Goal: Task Accomplishment & Management: Manage account settings

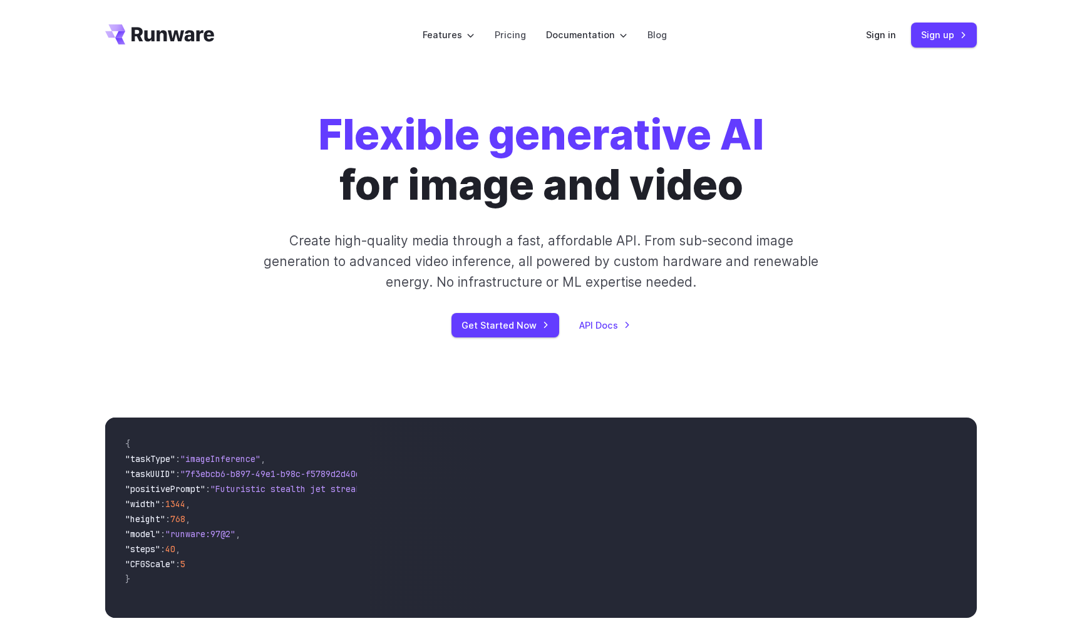
click at [898, 29] on div "Sign in Sign up" at bounding box center [921, 35] width 111 height 24
click at [883, 34] on link "Sign in" at bounding box center [881, 35] width 30 height 14
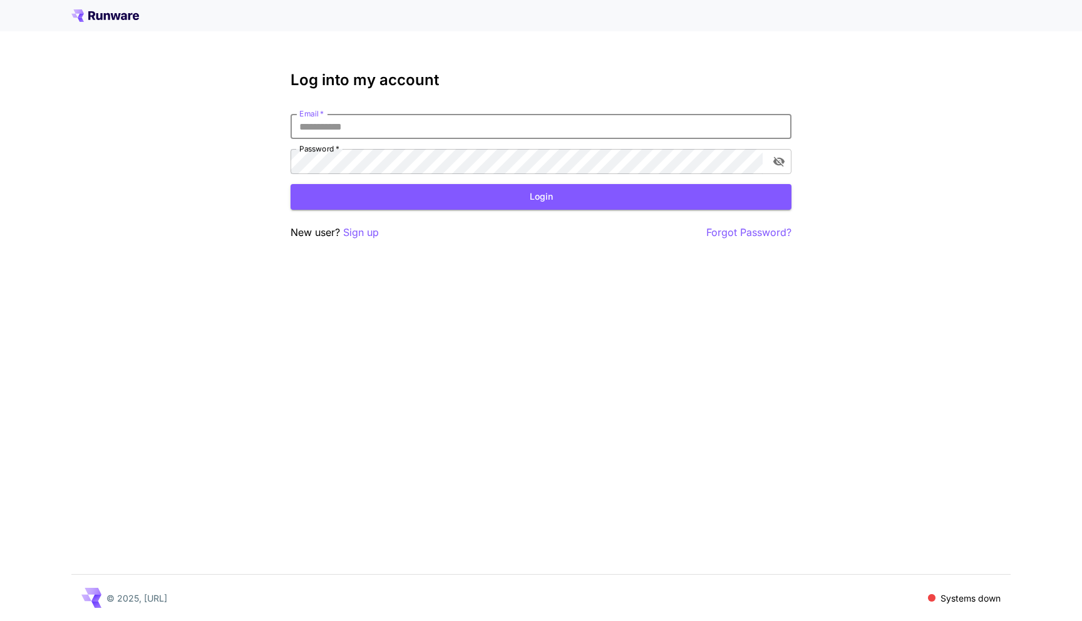
click at [405, 130] on input "Email   *" at bounding box center [541, 126] width 501 height 25
